Goal: Use online tool/utility: Utilize a website feature to perform a specific function

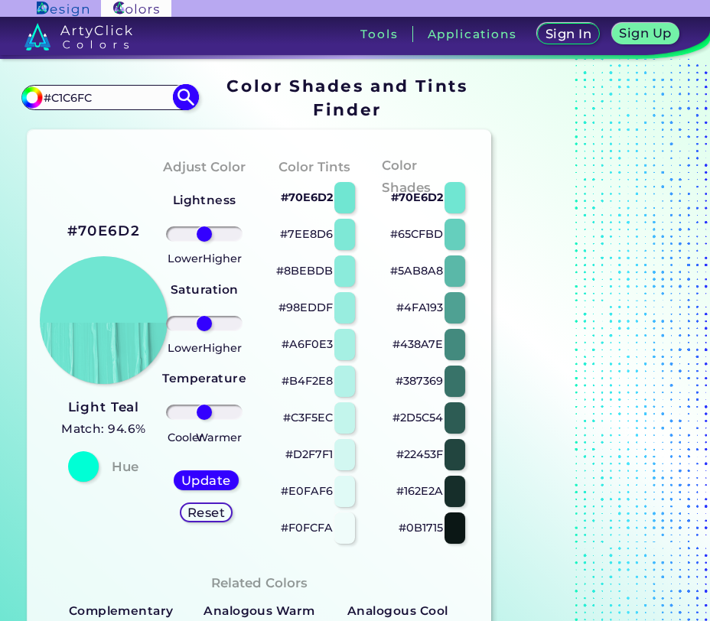
click at [187, 99] on img at bounding box center [186, 97] width 27 height 27
type input "#c1c6fc"
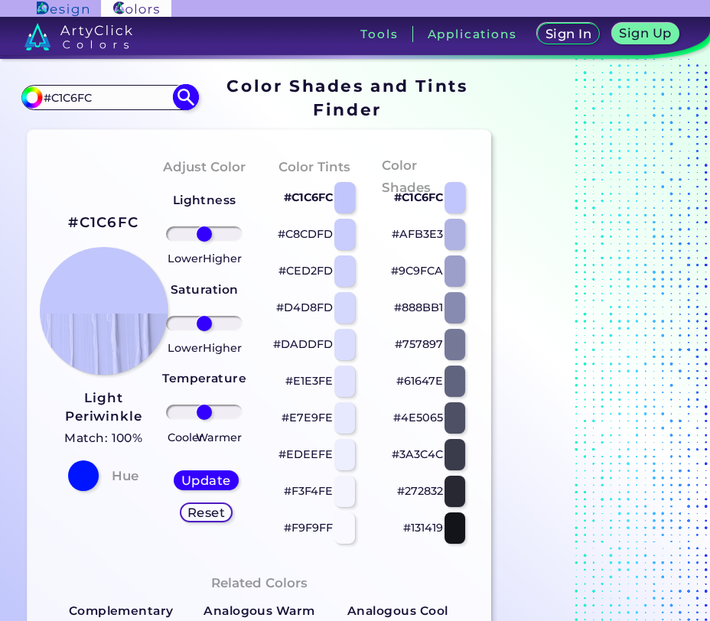
click at [141, 99] on input "#C1C6FC" at bounding box center [109, 97] width 142 height 21
click at [107, 96] on input "#C1C6FC" at bounding box center [109, 97] width 142 height 21
drag, startPoint x: 109, startPoint y: 99, endPoint x: 7, endPoint y: 88, distance: 102.3
click at [7, 88] on div "Color Shades Finder #c1c6fc #C1C6FC Acadia ◉ Acid Green ◉ Aero Blue ◉ Alabaster…" at bounding box center [355, 633] width 710 height 1148
paste input "e7e1dc"
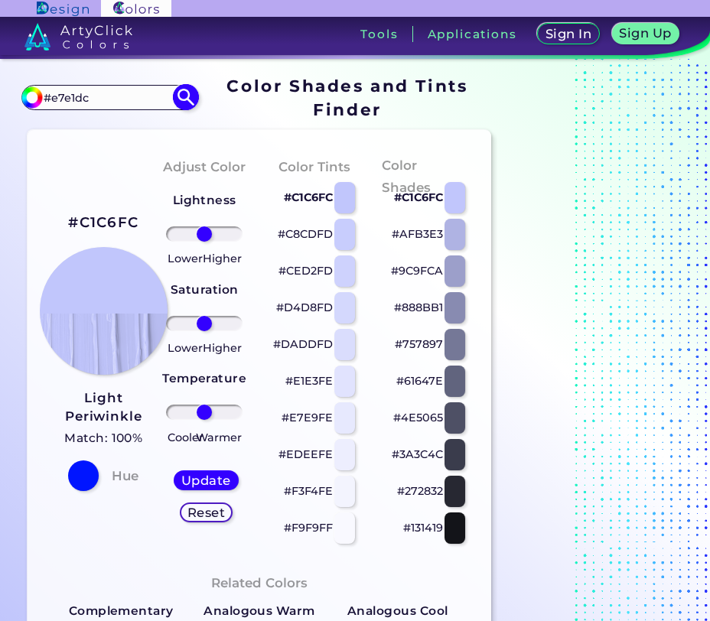
type input "#e7e1dc"
click at [181, 97] on img at bounding box center [186, 97] width 27 height 27
type input "#e7e1dc"
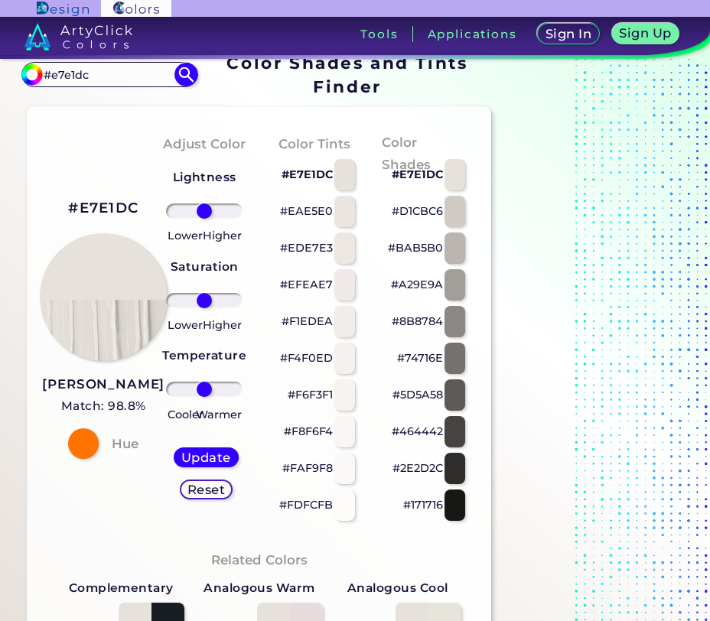
scroll to position [21, 0]
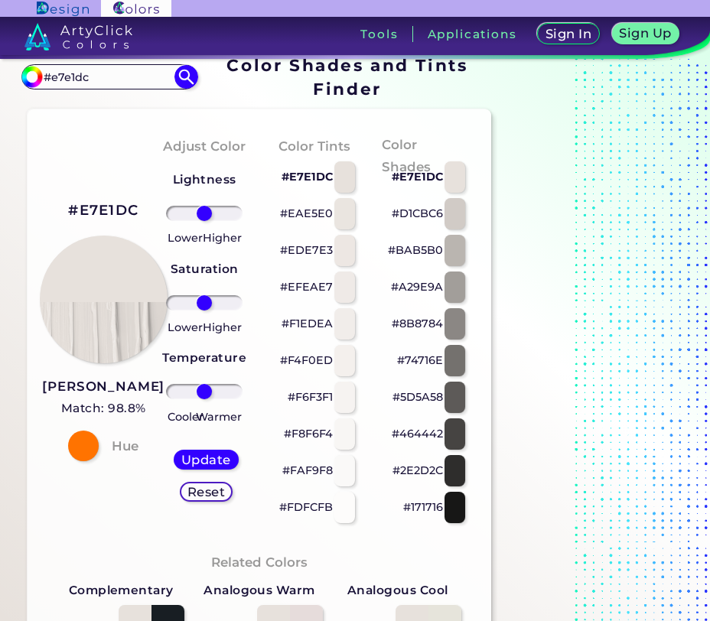
click at [476, 336] on div "Color Shades #E7E1DC #D1CBC6 #BAB5B0 #A29E9A #8B8784 #74716E #5D5A58 #464442 #2…" at bounding box center [424, 330] width 110 height 416
click at [292, 251] on p "#EDE7E3" at bounding box center [306, 250] width 53 height 18
type input "-5"
drag, startPoint x: 205, startPoint y: 302, endPoint x: 203, endPoint y: 312, distance: 10.2
click at [203, 312] on div "Lightness Saturation Temperature Lower Higher Lower Higher Cooler Warmer Update…" at bounding box center [204, 341] width 86 height 367
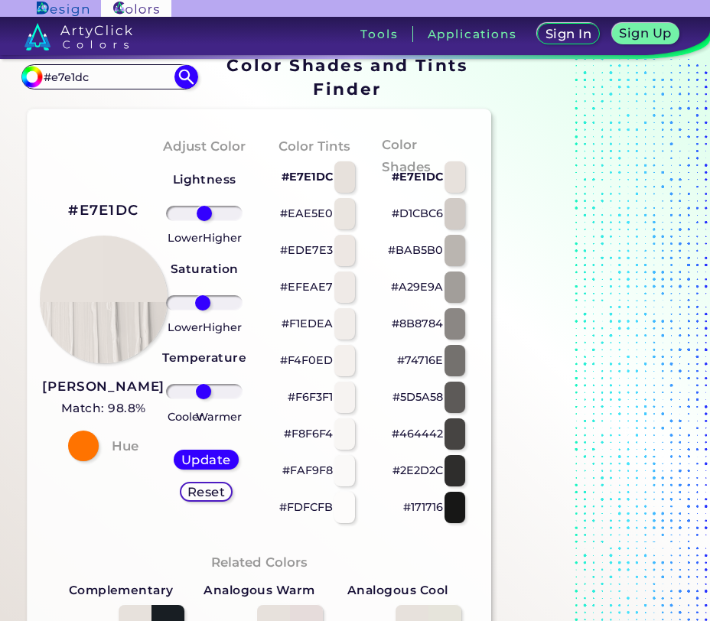
drag, startPoint x: 209, startPoint y: 392, endPoint x: 203, endPoint y: 402, distance: 11.7
type input "-4"
click at [203, 399] on input "range" at bounding box center [204, 391] width 76 height 15
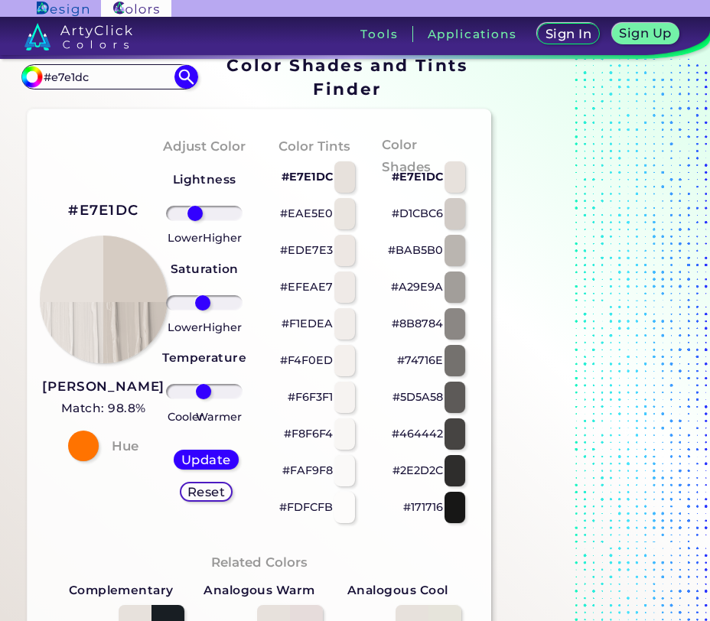
drag, startPoint x: 205, startPoint y: 213, endPoint x: 195, endPoint y: 230, distance: 19.5
type input "-30"
click at [195, 221] on input "range" at bounding box center [204, 213] width 76 height 15
drag, startPoint x: 201, startPoint y: 301, endPoint x: 210, endPoint y: 304, distance: 9.7
type input "20"
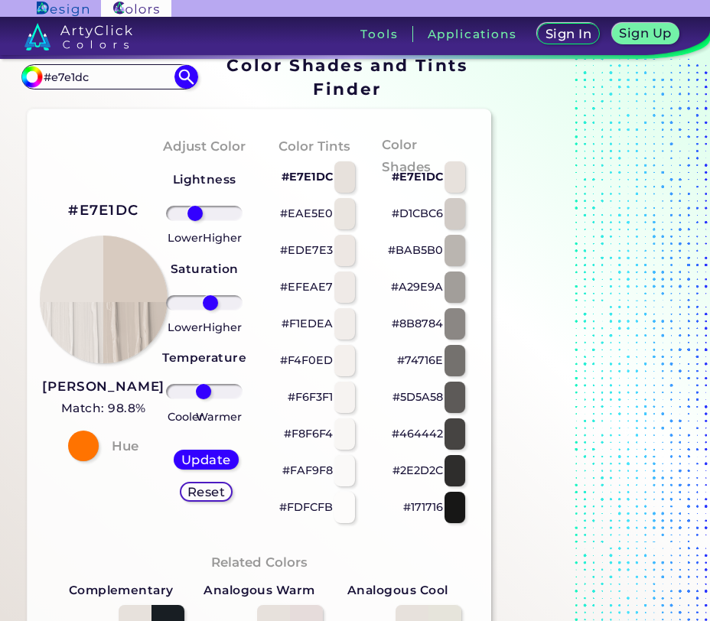
click at [210, 304] on input "range" at bounding box center [204, 302] width 76 height 15
drag, startPoint x: 203, startPoint y: 391, endPoint x: 212, endPoint y: 407, distance: 17.5
click at [212, 399] on input "range" at bounding box center [204, 391] width 76 height 15
type input "46"
click at [218, 392] on input "range" at bounding box center [204, 391] width 76 height 15
